Goal: Transaction & Acquisition: Purchase product/service

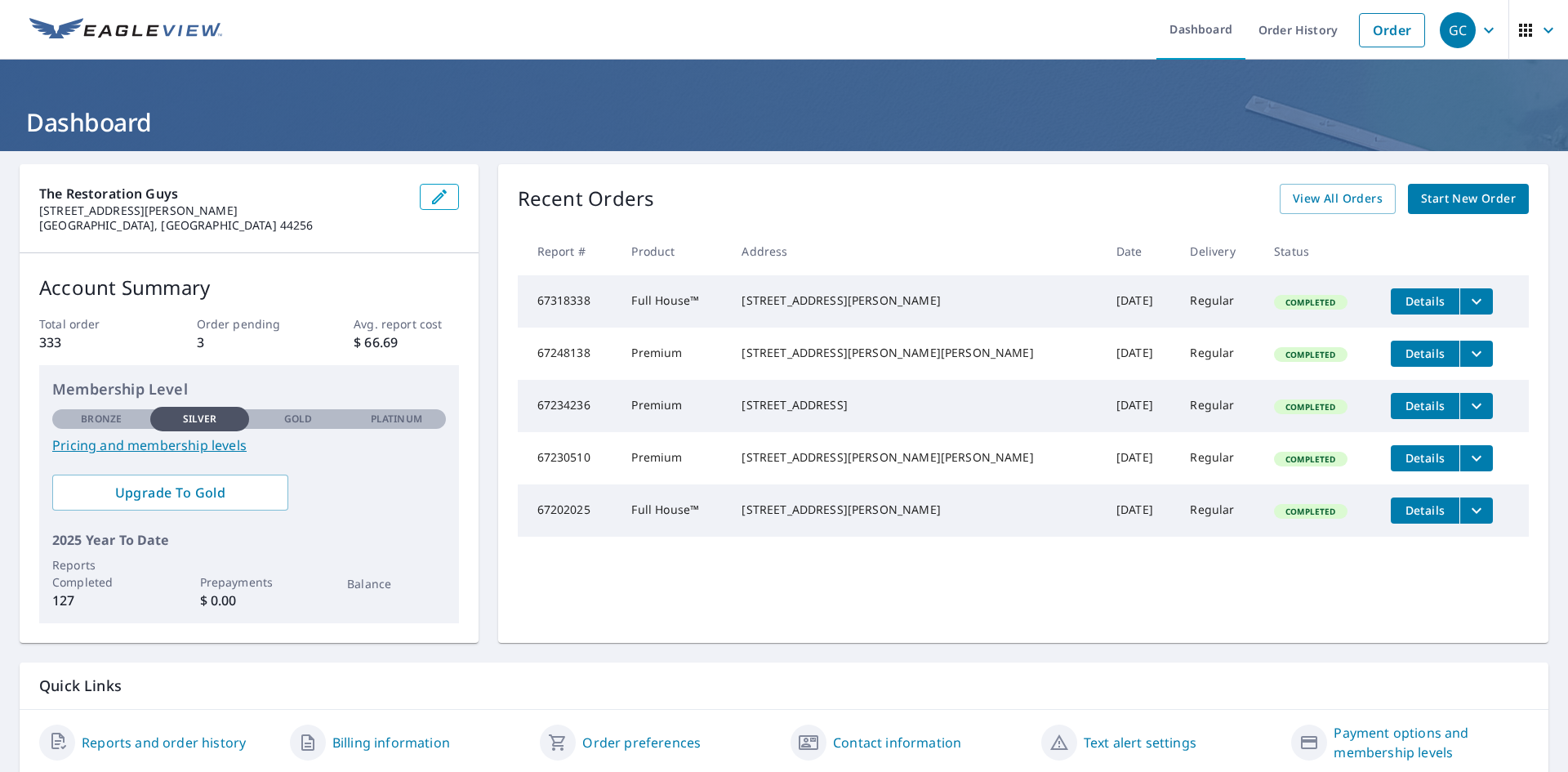
click at [1451, 205] on span "Start New Order" at bounding box center [1468, 199] width 94 height 20
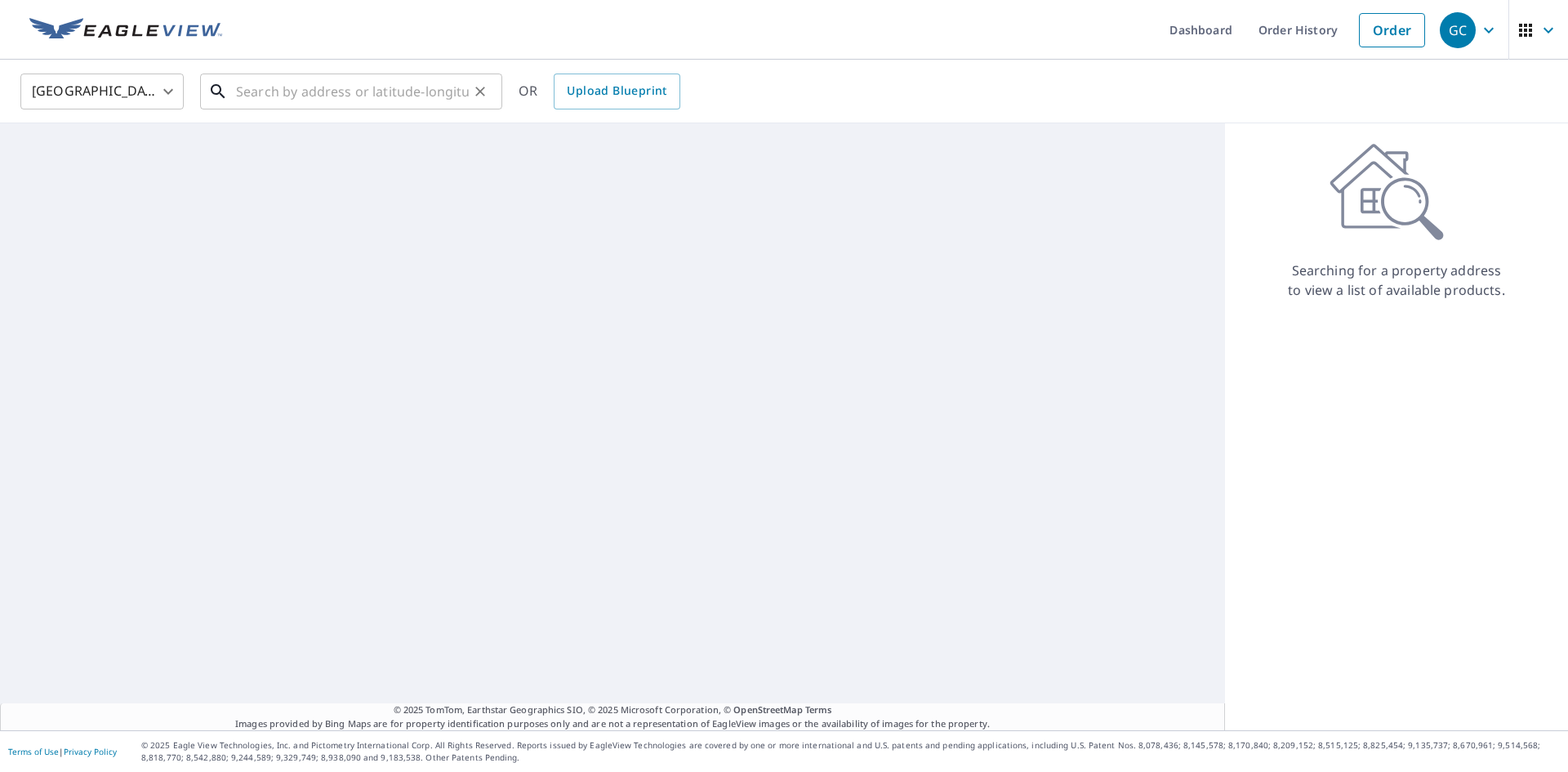
click at [296, 94] on input "text" at bounding box center [352, 91] width 233 height 45
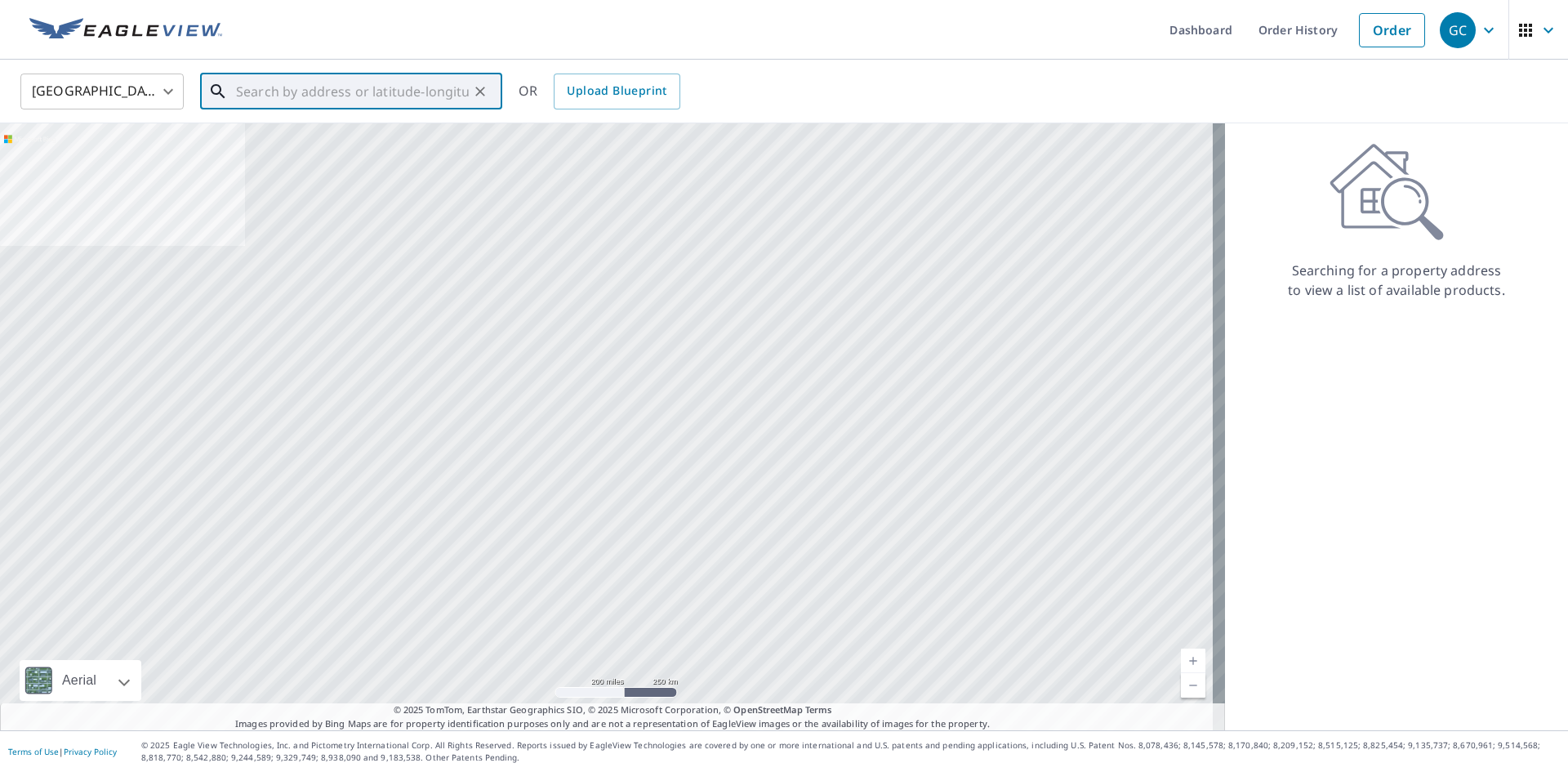
paste input "[STREET_ADDRESS]"
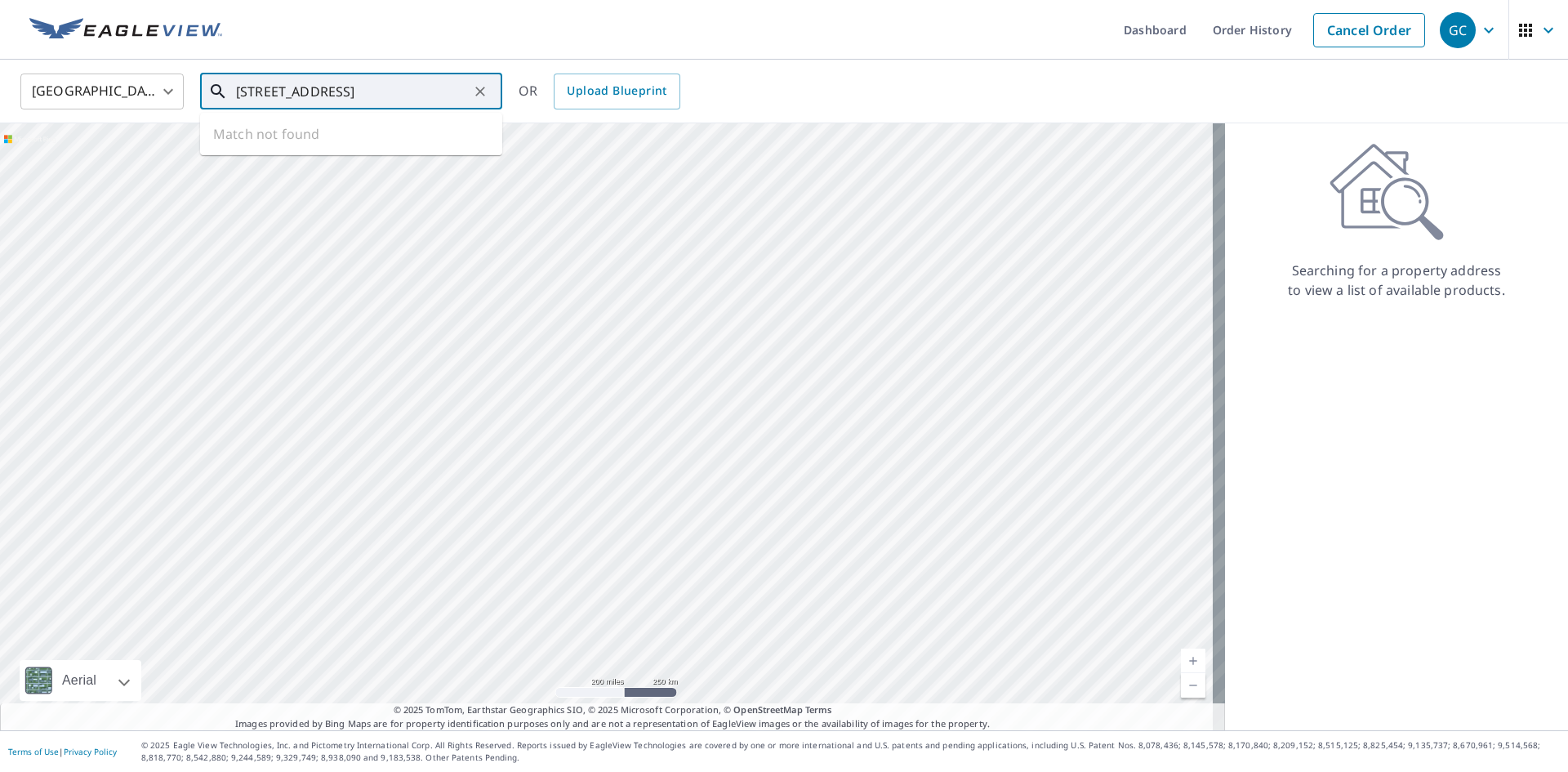
click at [290, 131] on ul "Match not found" at bounding box center [351, 134] width 302 height 43
type input "[STREET_ADDRESS]"
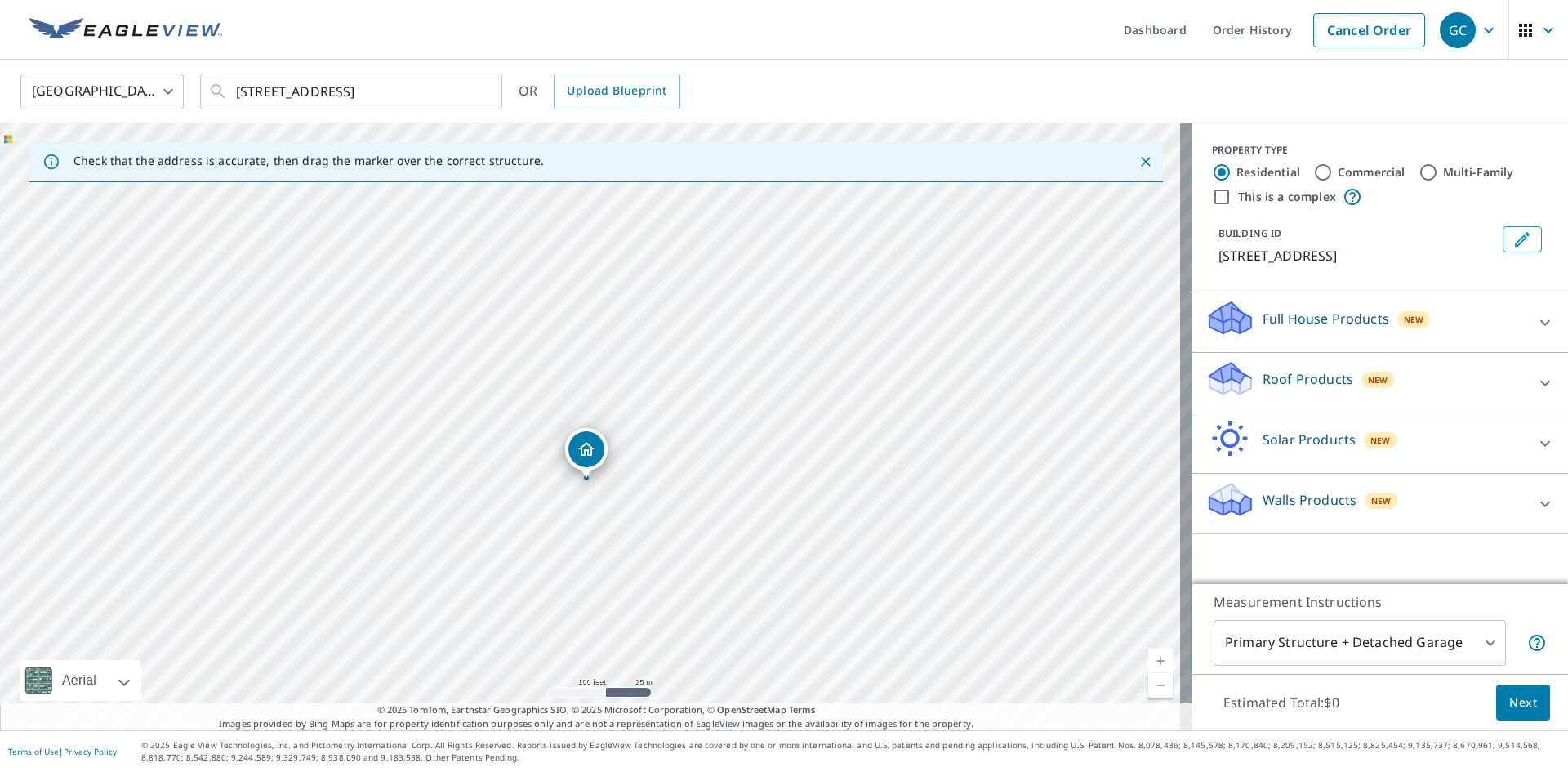
click at [1318, 380] on p "Roof Products" at bounding box center [1308, 379] width 91 height 19
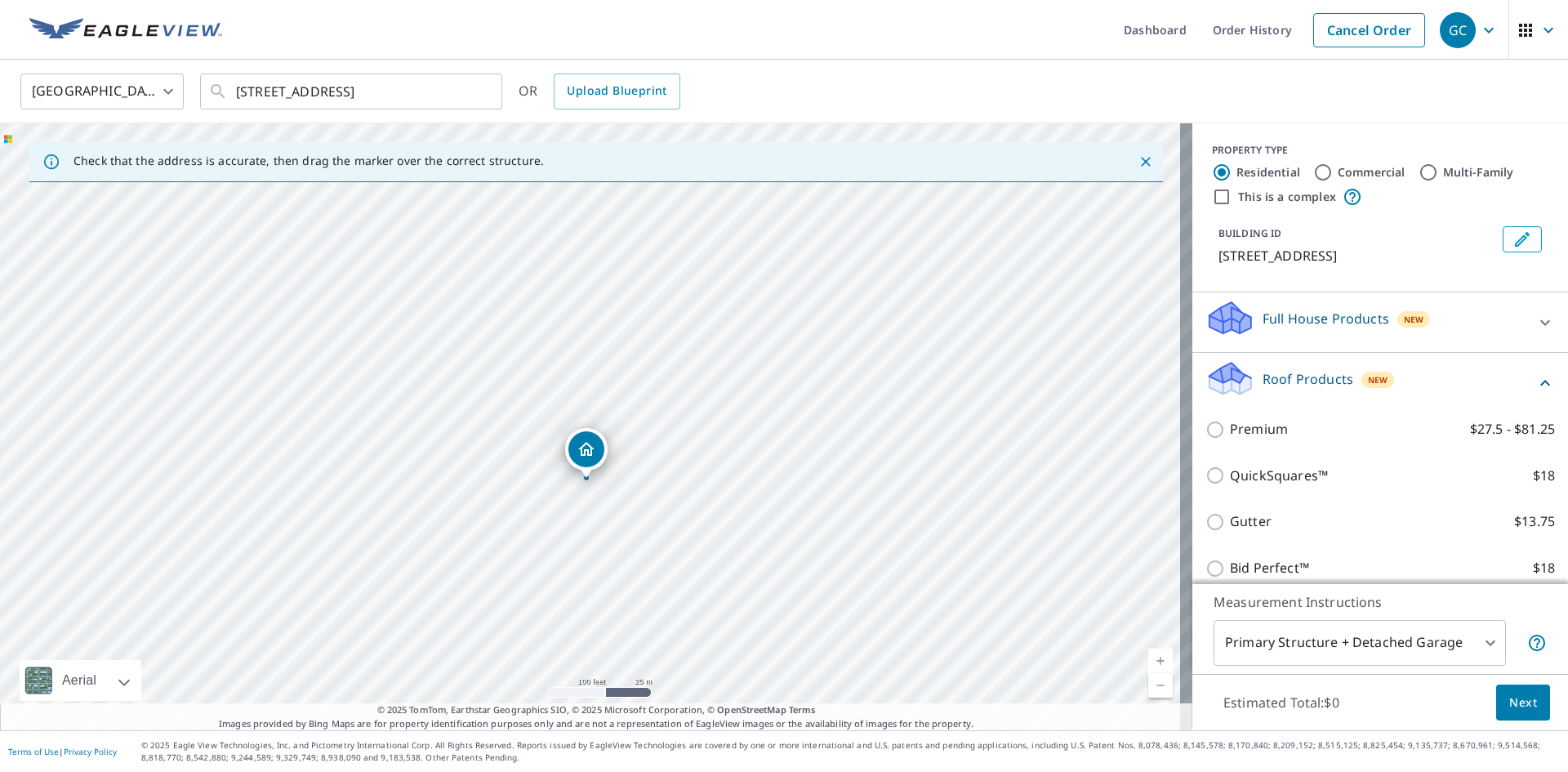
click at [1304, 356] on div "Roof Products New Premium $27.5 - $81.25 QuickSquares™ $18 Gutter $13.75 Bid Pe…" at bounding box center [1380, 476] width 376 height 246
click at [1326, 309] on p "Full House Products" at bounding box center [1326, 318] width 127 height 19
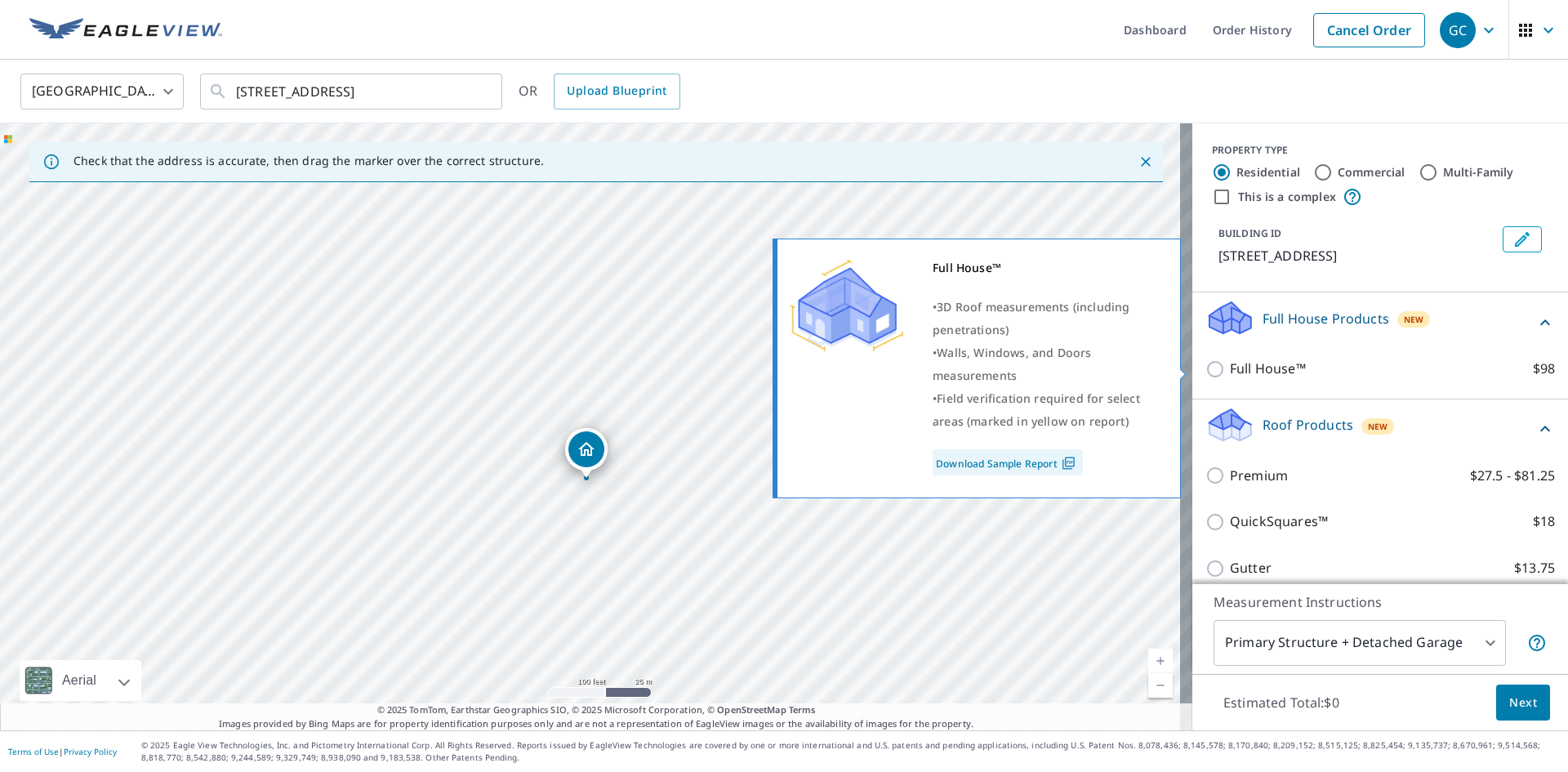
click at [1216, 362] on input "Full House™ $98" at bounding box center [1217, 368] width 24 height 19
checkbox input "true"
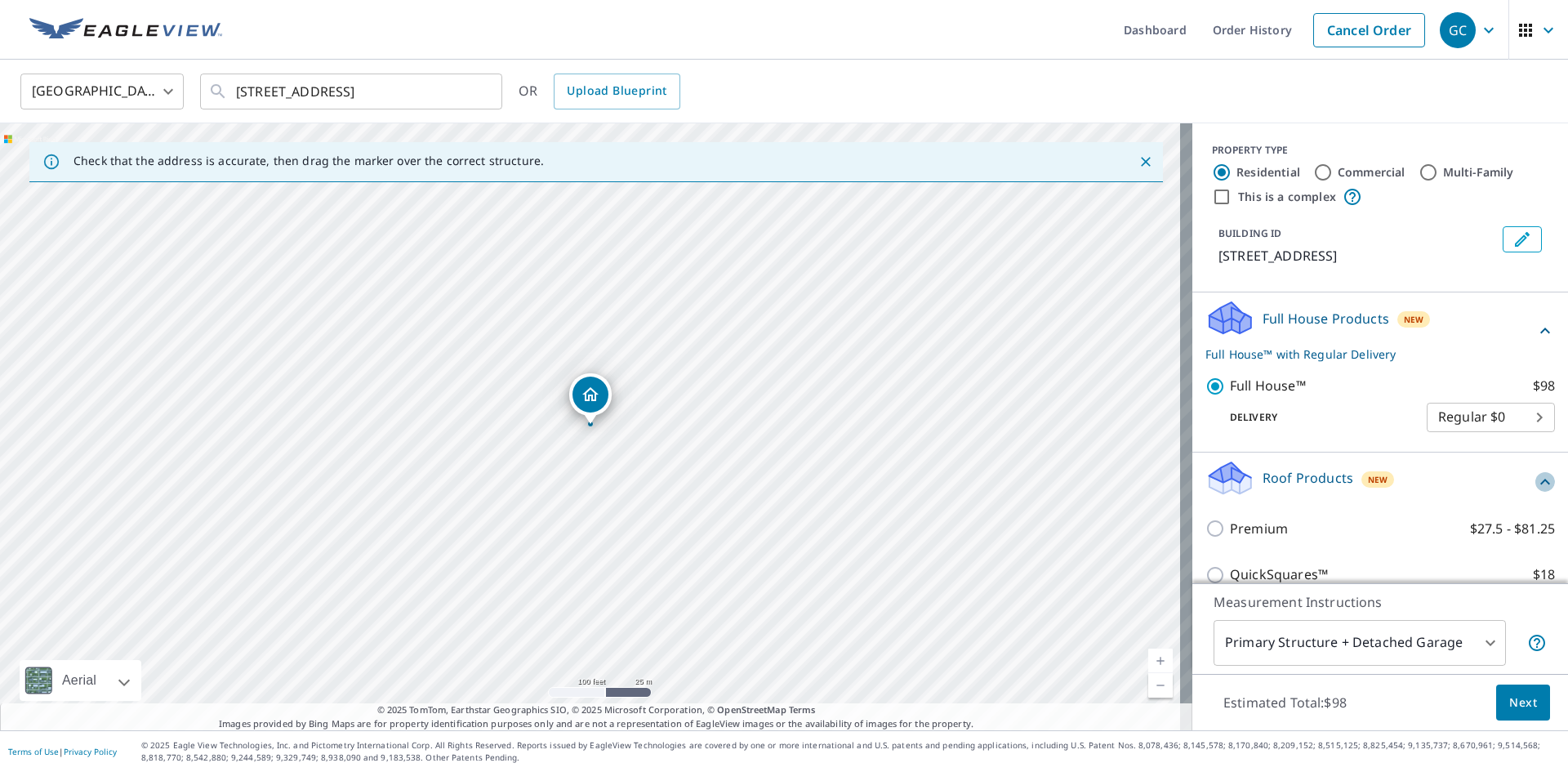
click at [1536, 478] on icon at bounding box center [1545, 481] width 19 height 19
click at [1510, 703] on span "Next" at bounding box center [1524, 704] width 28 height 20
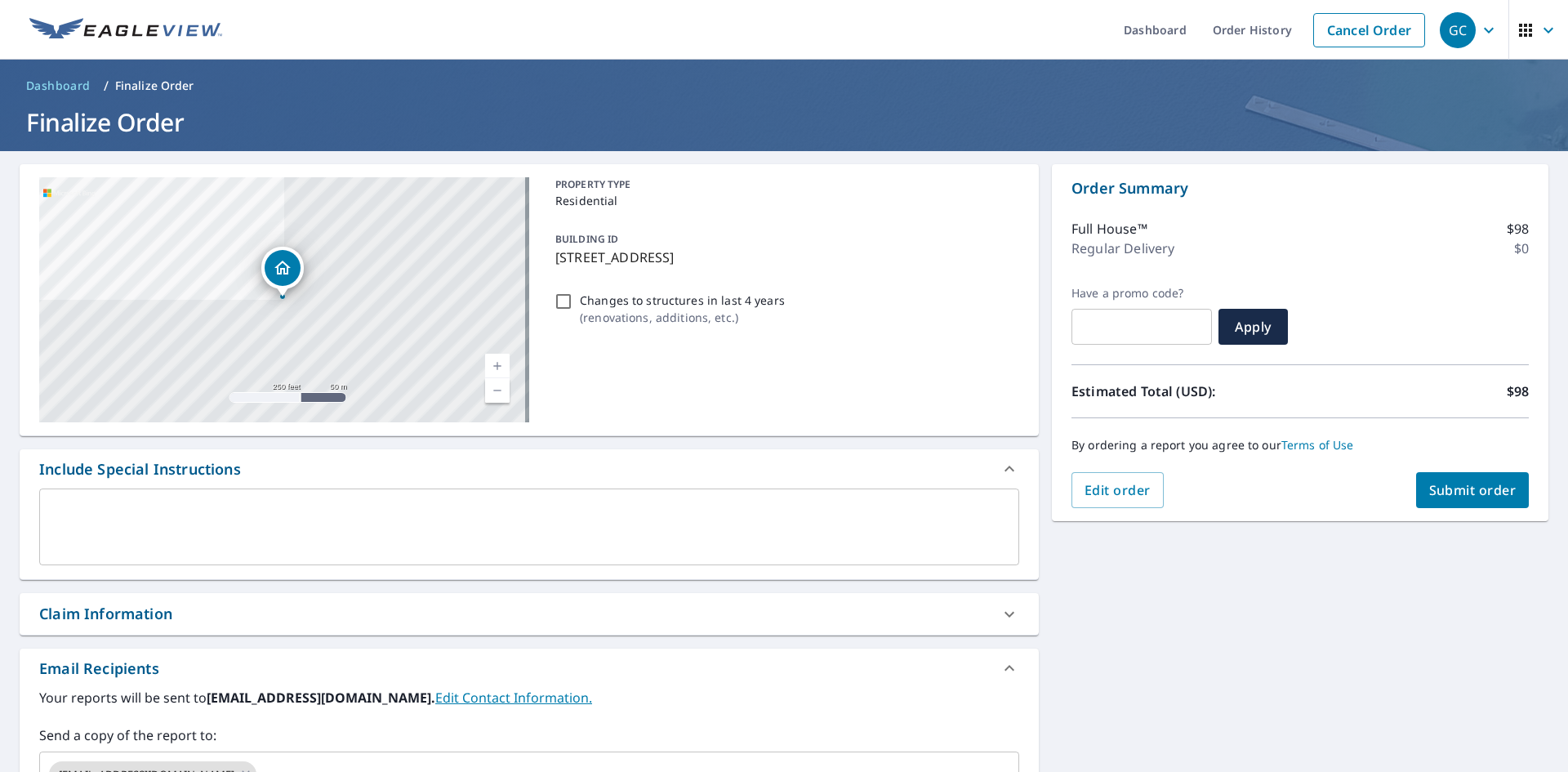
click at [1475, 471] on div "By ordering a report you agree to our Terms of Use" at bounding box center [1300, 445] width 457 height 54
click at [1429, 497] on span "Submit order" at bounding box center [1473, 490] width 87 height 18
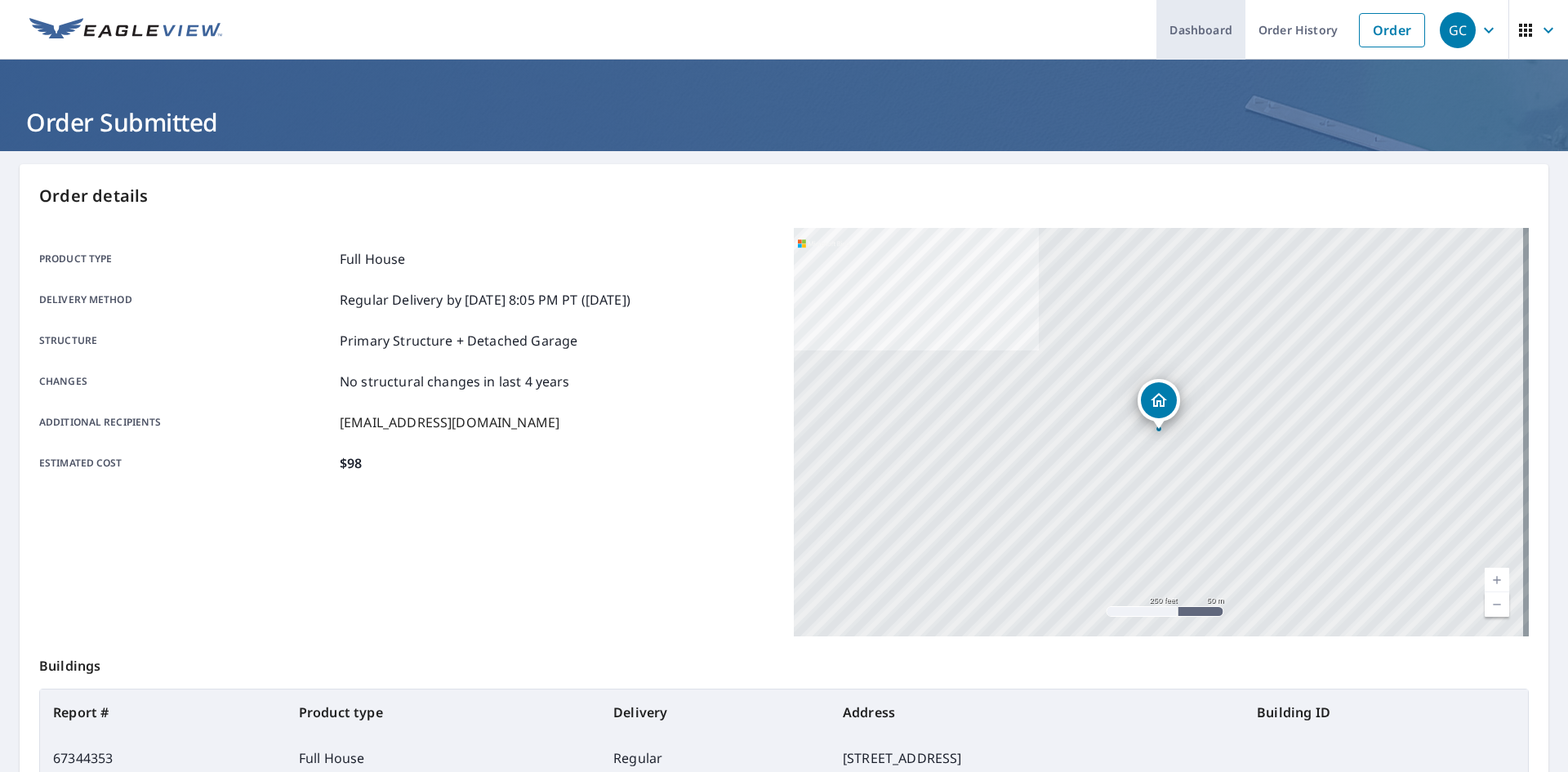
click at [1188, 39] on link "Dashboard" at bounding box center [1201, 30] width 89 height 59
